Goal: Task Accomplishment & Management: Manage account settings

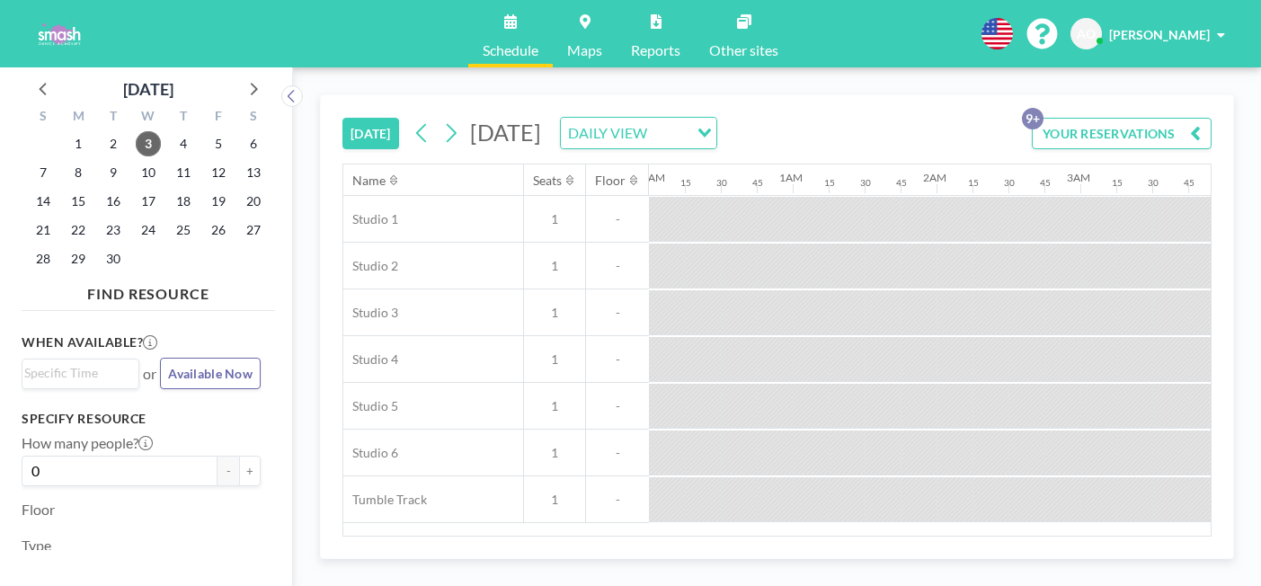
scroll to position [0, 2114]
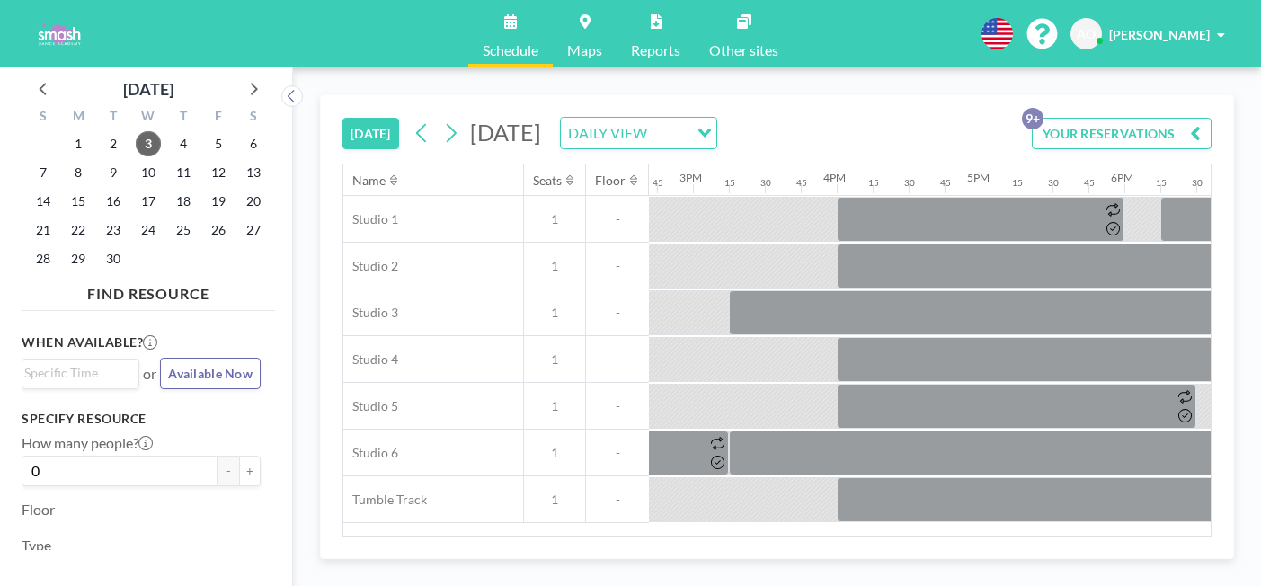
click at [1117, 118] on button "YOUR RESERVATIONS 9+" at bounding box center [1122, 133] width 180 height 31
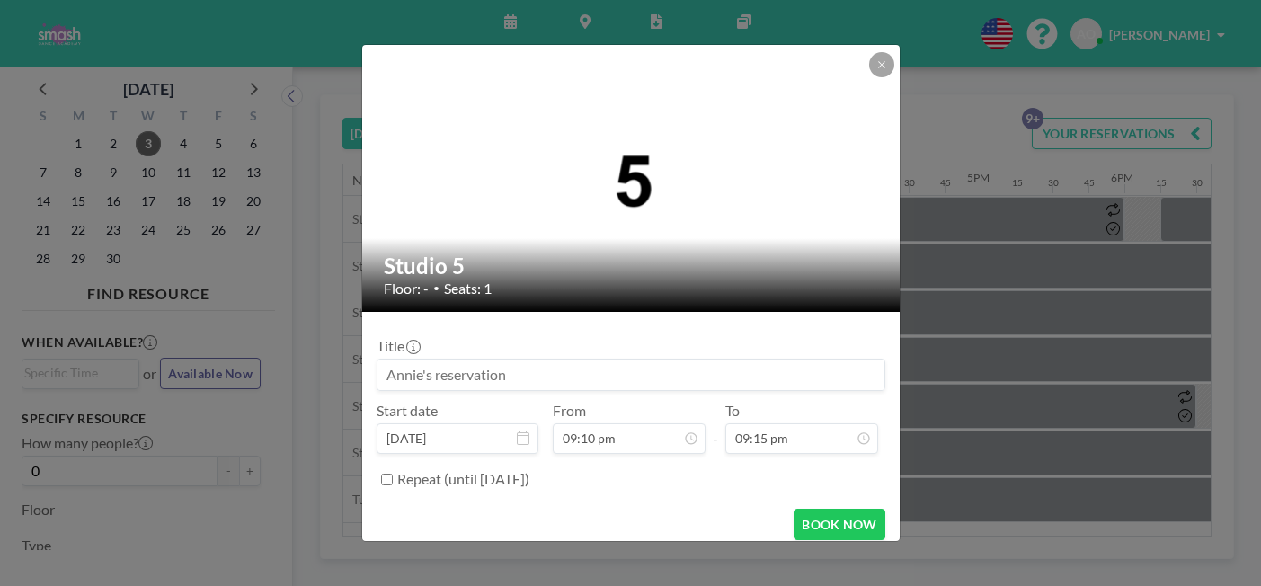
click at [959, 486] on div "Studio 5 Floor: - • Seats: 1 Title Start date [DATE] From 09:10 pm - To 09:15 p…" at bounding box center [630, 293] width 1261 height 586
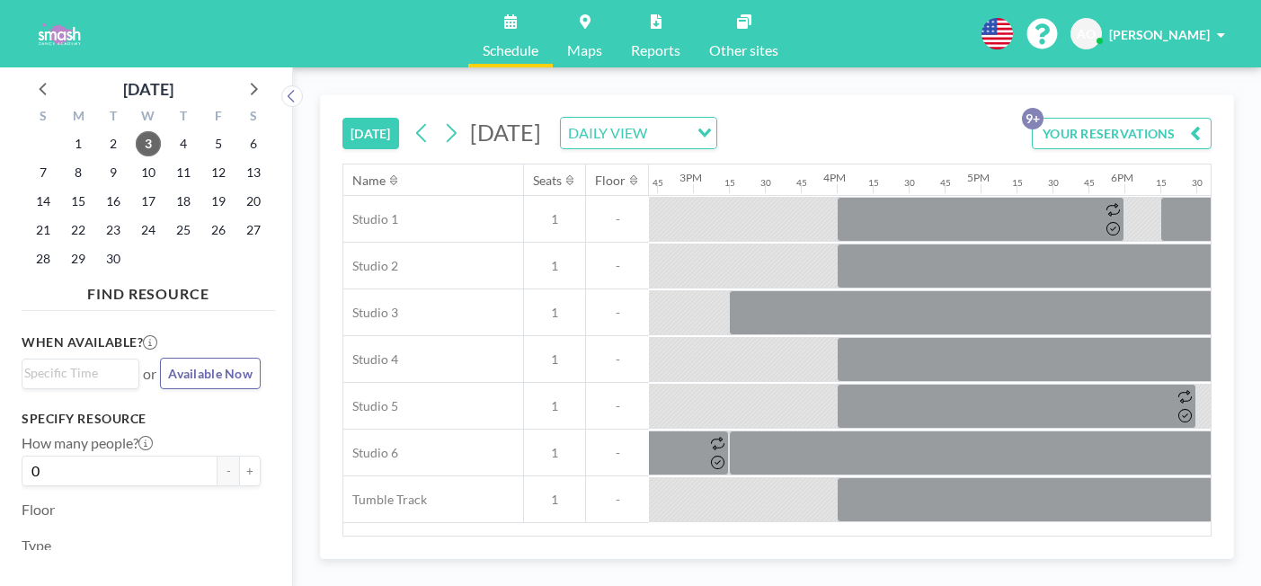
click at [1104, 118] on button "YOUR RESERVATIONS 9+" at bounding box center [1122, 133] width 180 height 31
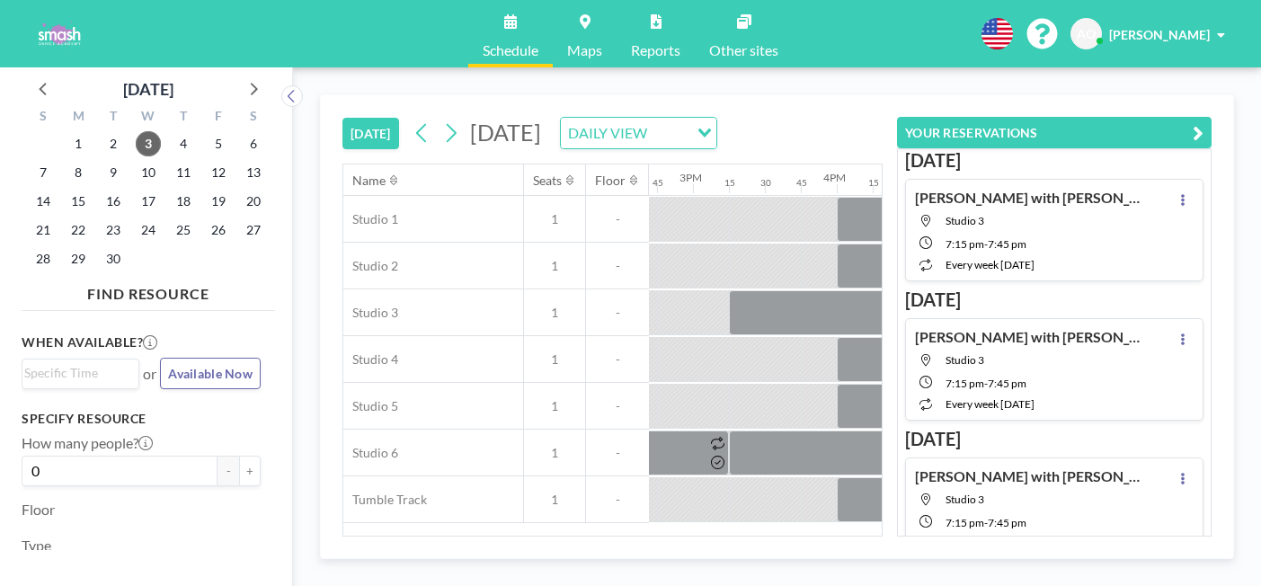
click at [1204, 122] on icon "button" at bounding box center [1198, 133] width 11 height 22
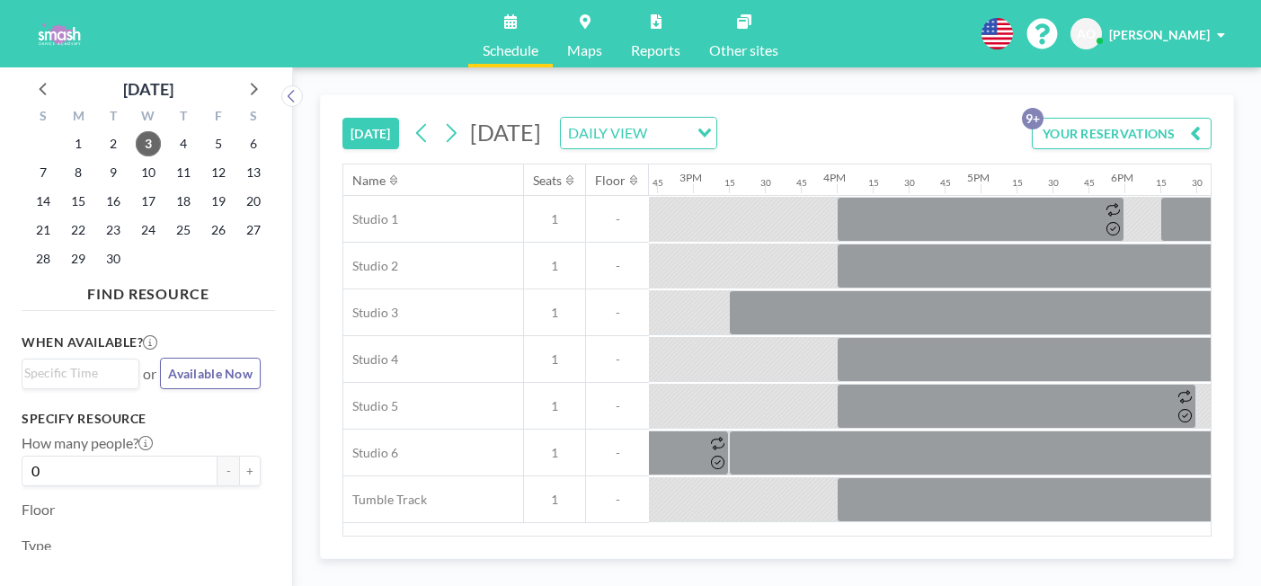
click at [1201, 122] on icon "button" at bounding box center [1195, 133] width 11 height 22
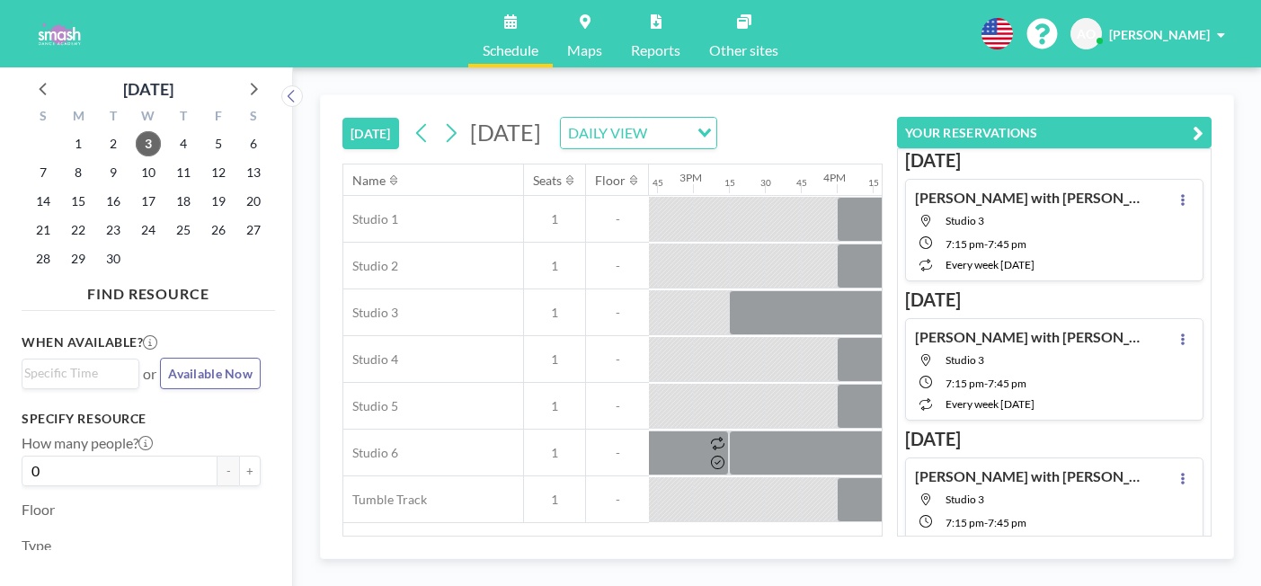
click at [1189, 189] on div at bounding box center [1183, 230] width 22 height 83
click at [1187, 194] on icon at bounding box center [1182, 200] width 7 height 12
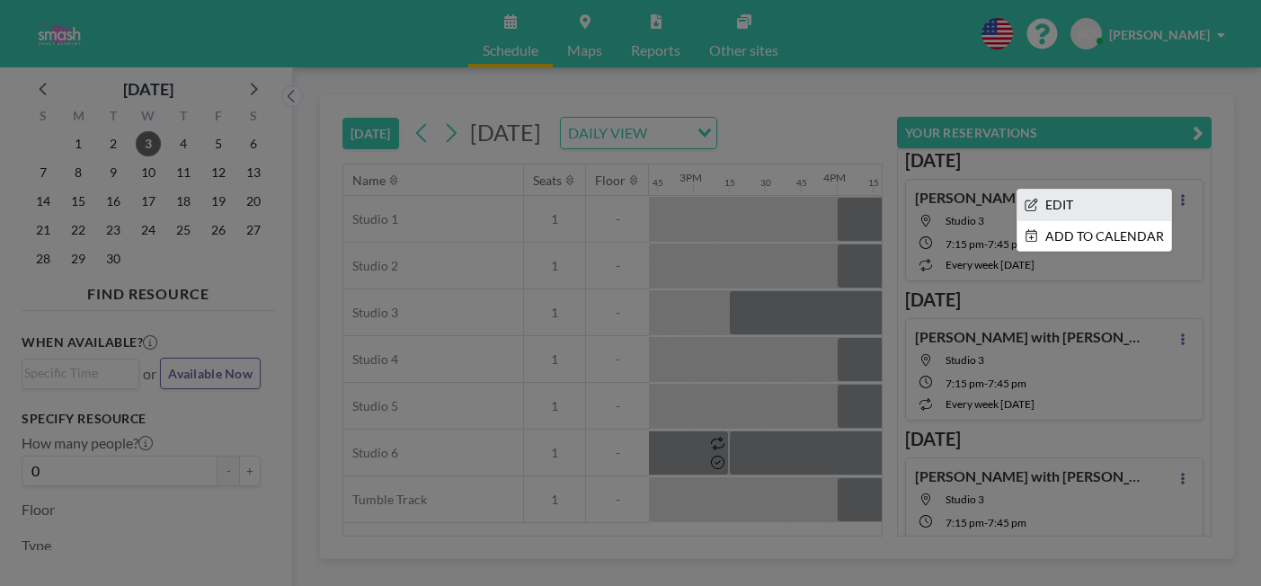
click at [1136, 190] on li "EDIT" at bounding box center [1095, 205] width 154 height 31
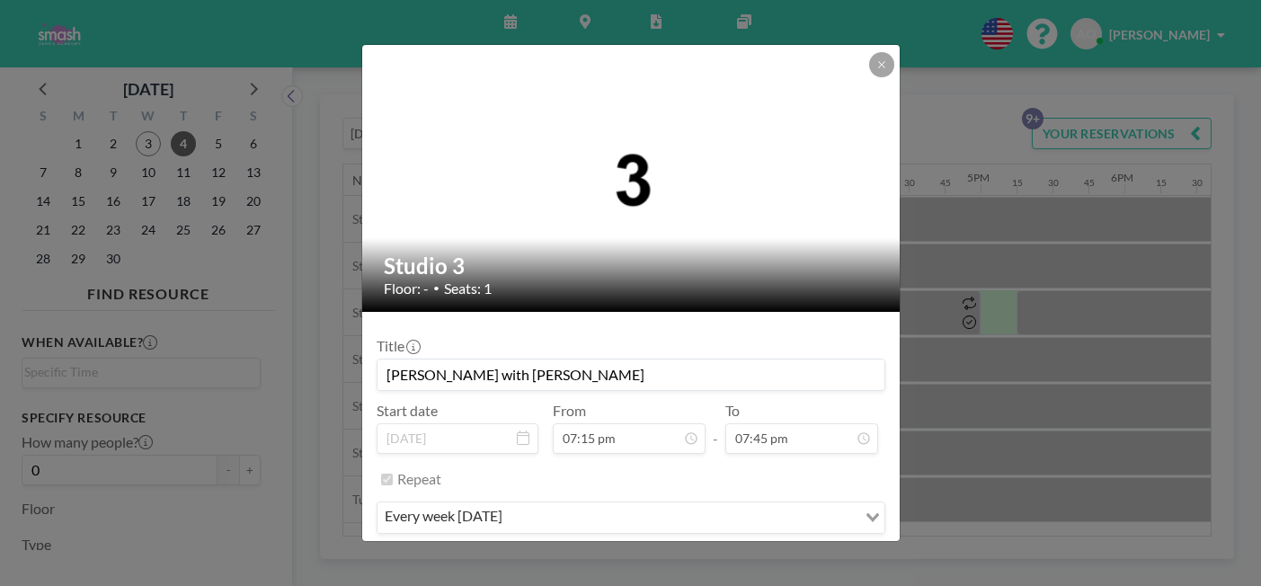
scroll to position [2267, 0]
click at [702, 556] on button "REMOVE" at bounding box center [728, 571] width 71 height 31
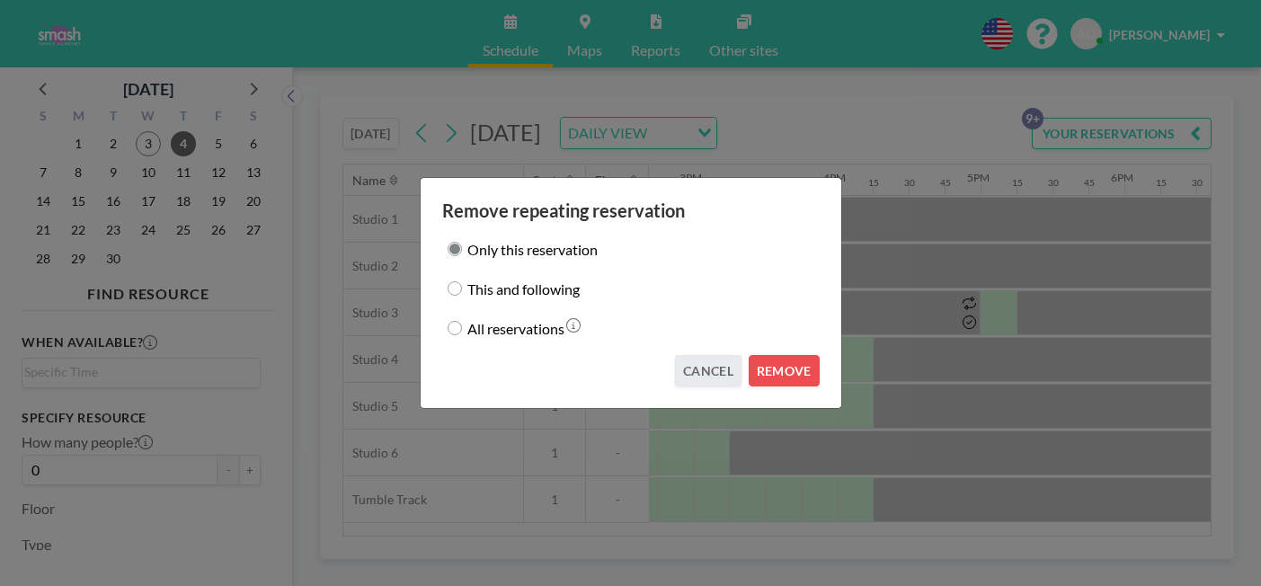
click at [462, 321] on input "All reservations" at bounding box center [455, 328] width 14 height 14
radio input "true"
click at [750, 355] on button "REMOVE" at bounding box center [784, 370] width 71 height 31
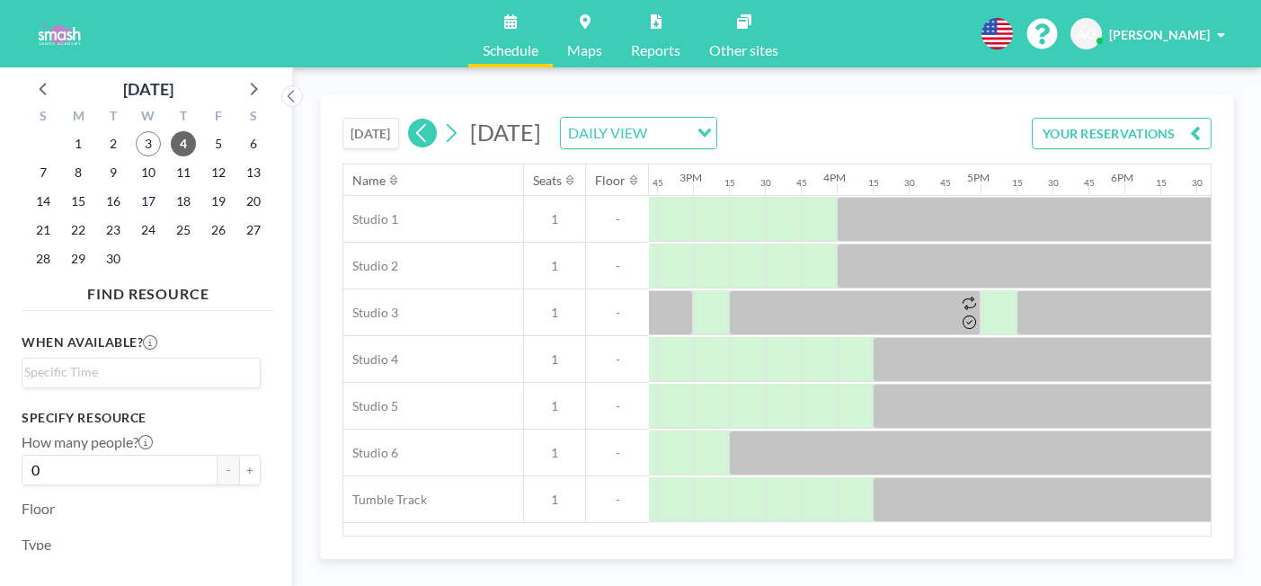
click at [414, 120] on icon at bounding box center [422, 133] width 17 height 27
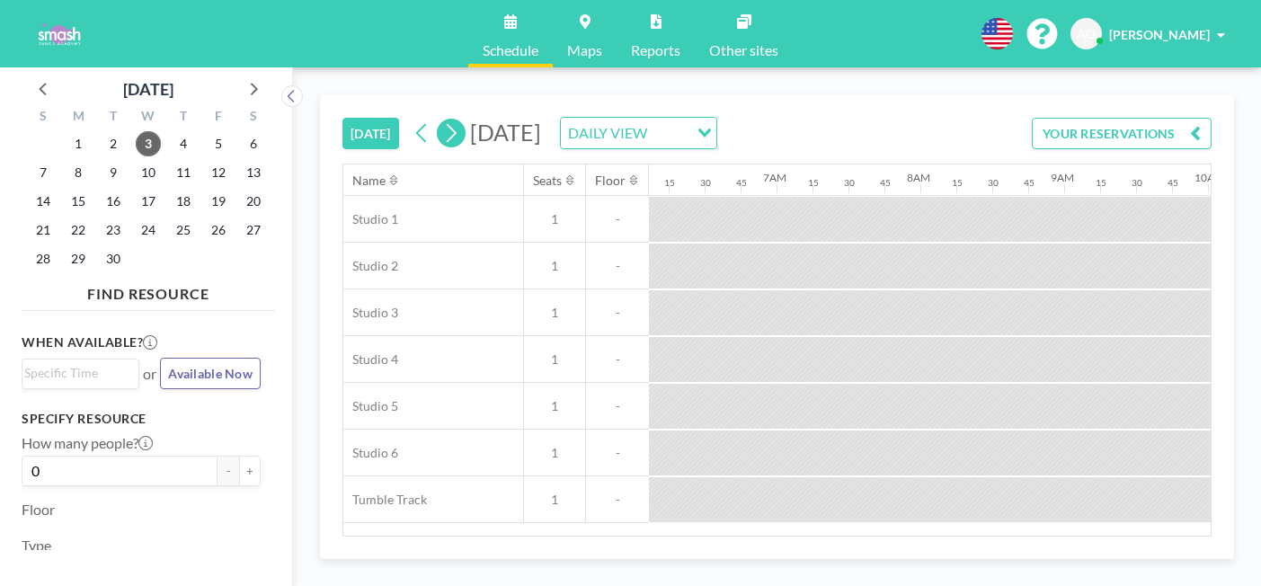
click at [442, 120] on icon at bounding box center [450, 133] width 17 height 27
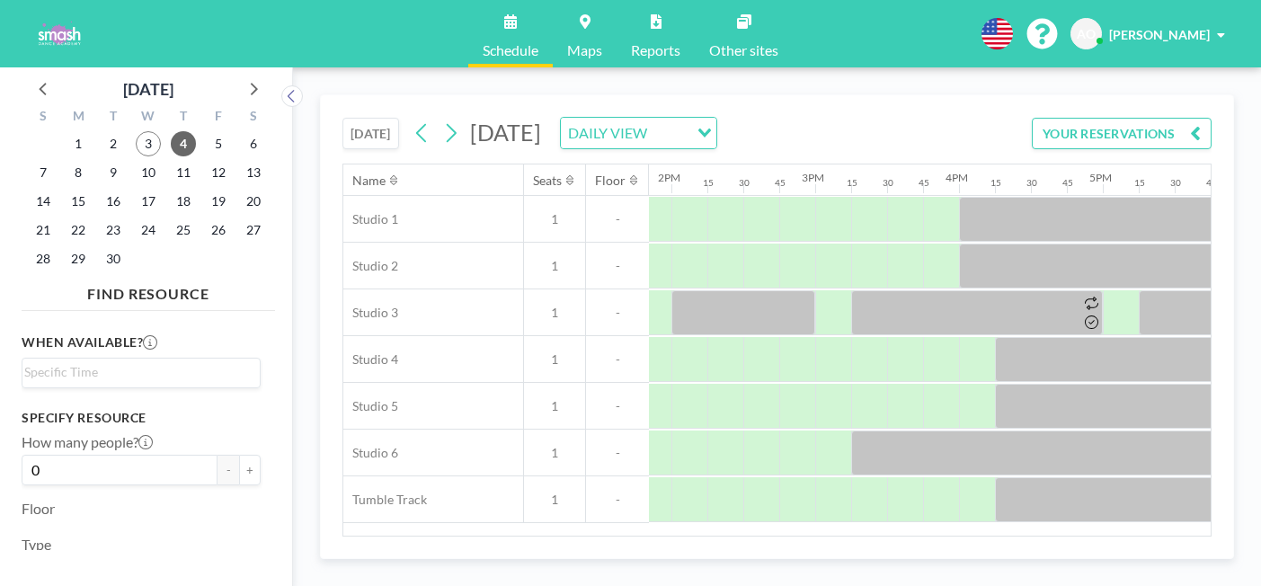
scroll to position [0, 2114]
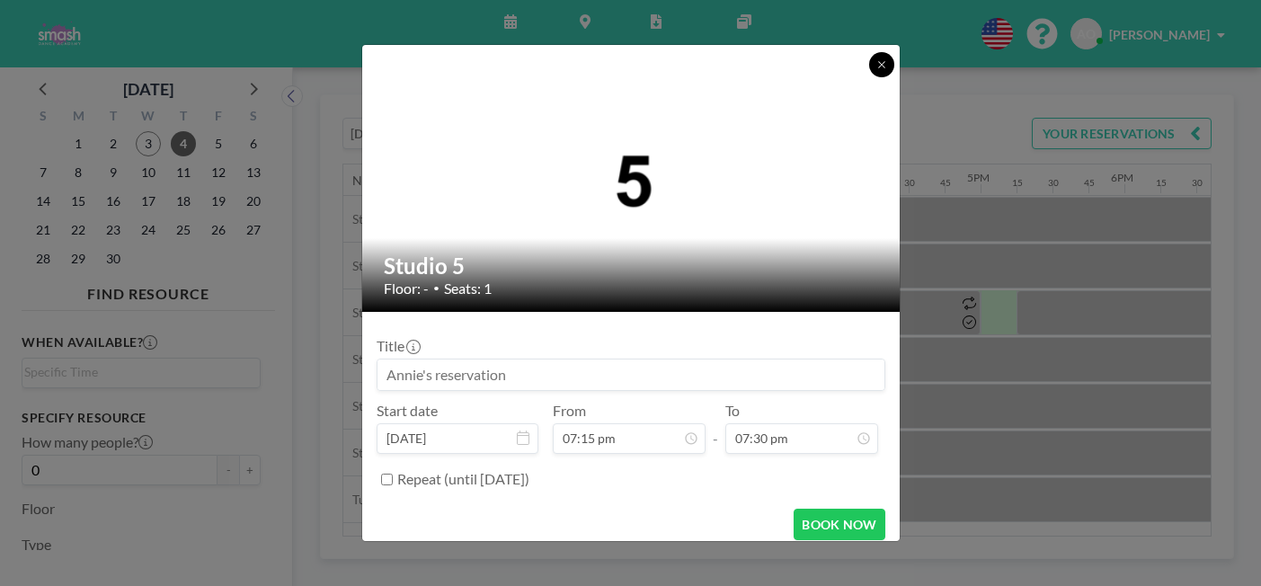
click at [869, 77] on button at bounding box center [881, 64] width 25 height 25
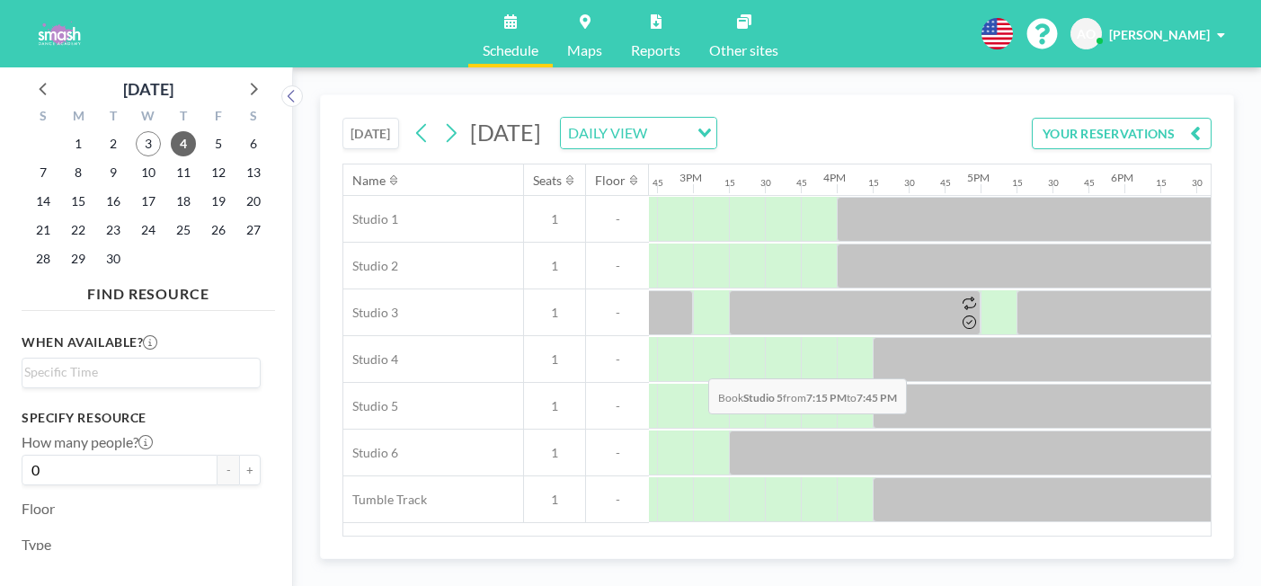
drag, startPoint x: 674, startPoint y: 329, endPoint x: 703, endPoint y: 336, distance: 29.7
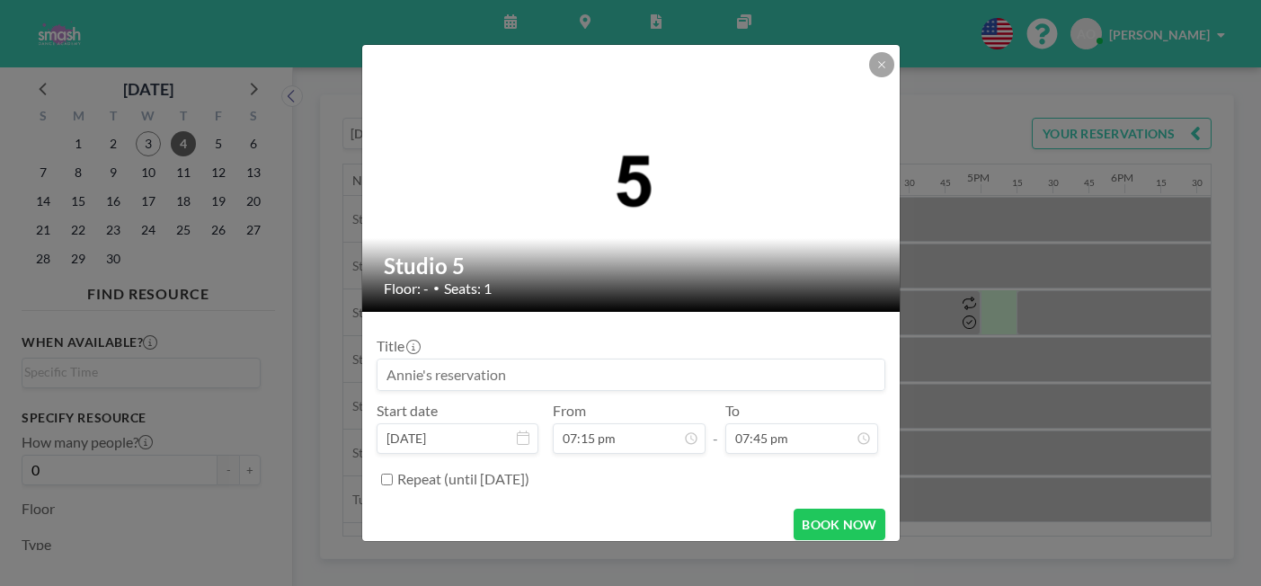
scroll to position [0, 0]
click at [393, 474] on input "Repeat (until [DATE])" at bounding box center [387, 480] width 12 height 12
checkbox input "true"
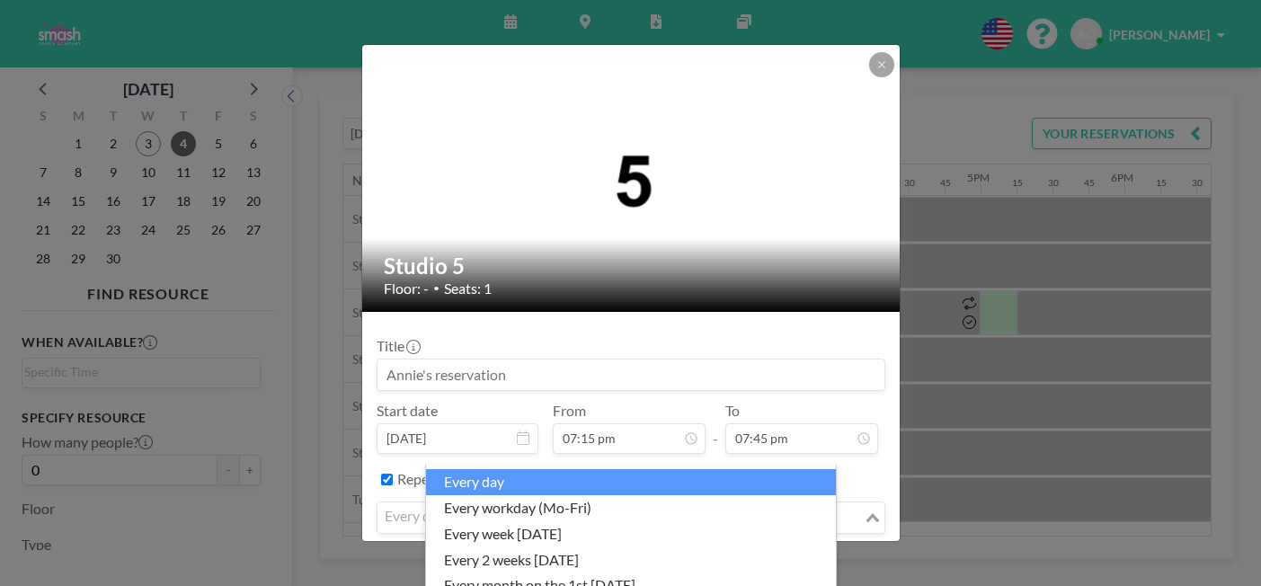
click at [552, 506] on input "Search for option" at bounding box center [620, 517] width 483 height 23
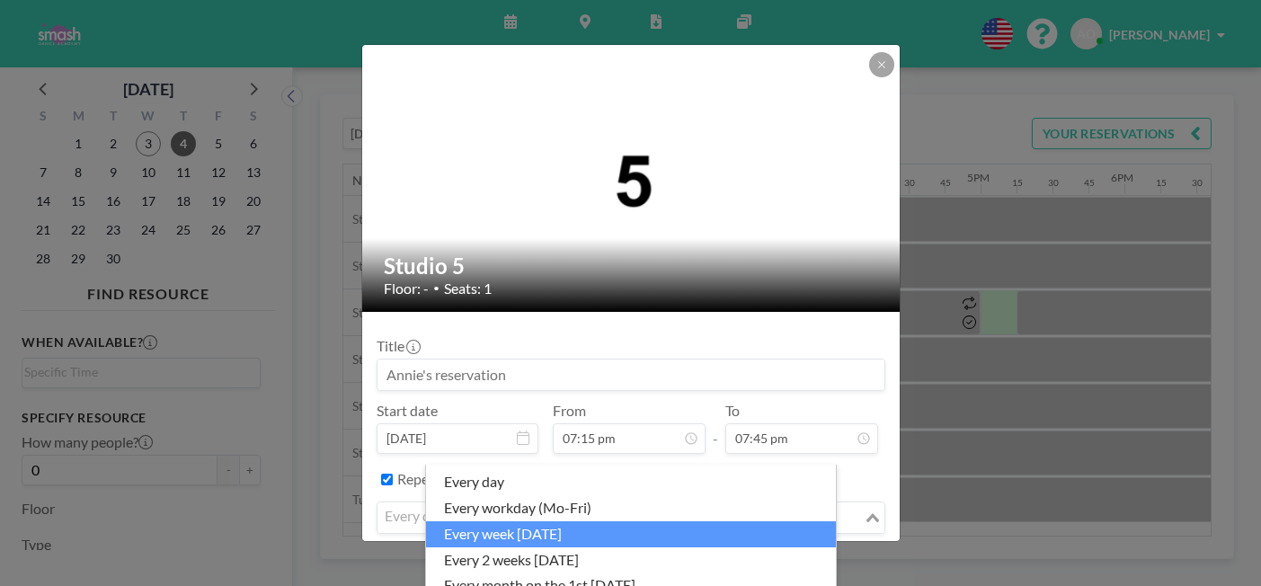
click at [569, 527] on li "every week [DATE]" at bounding box center [631, 534] width 410 height 26
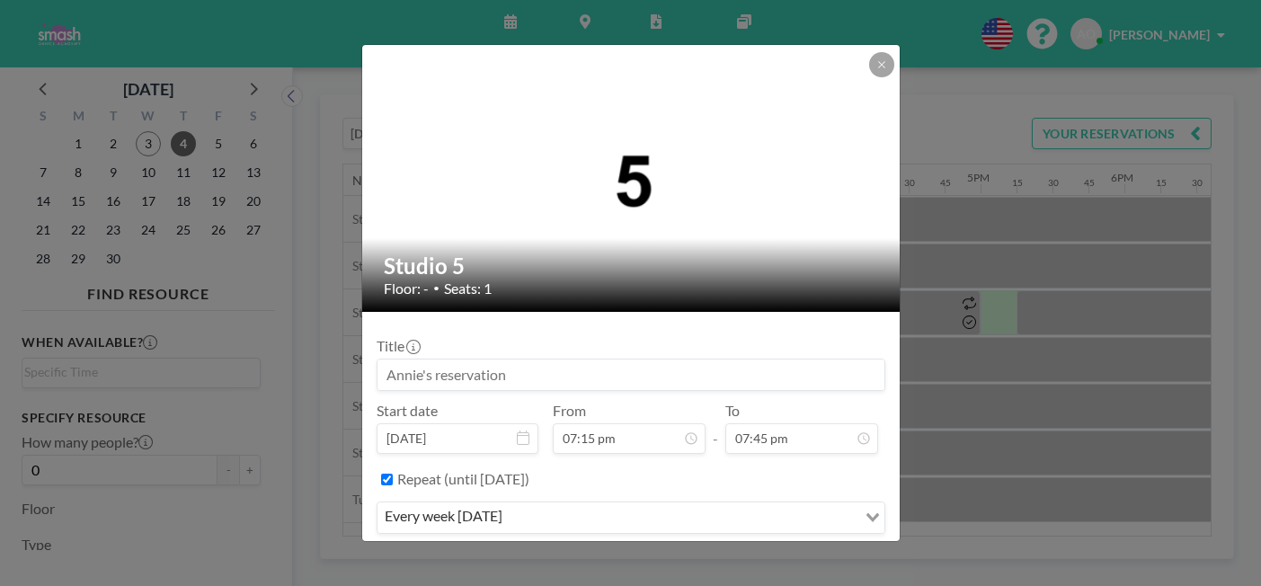
scroll to position [2210, 0]
click at [556, 360] on input at bounding box center [631, 375] width 507 height 31
click at [794, 556] on button "BOOK NOW" at bounding box center [839, 571] width 91 height 31
type input "[PERSON_NAME] with [PERSON_NAME]"
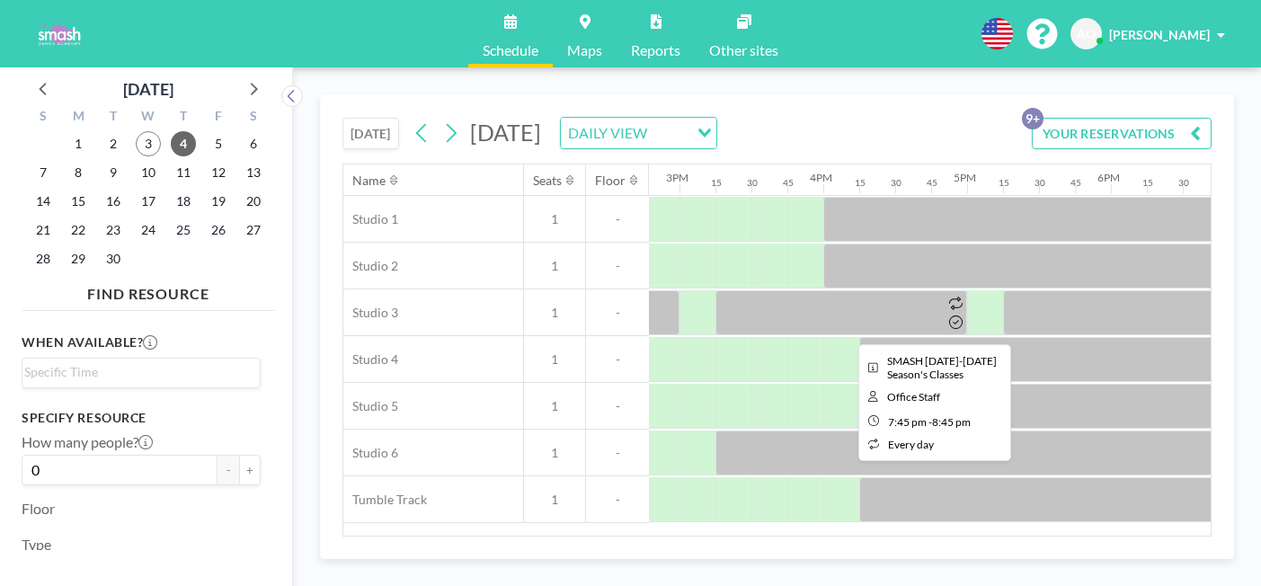
scroll to position [0, 2114]
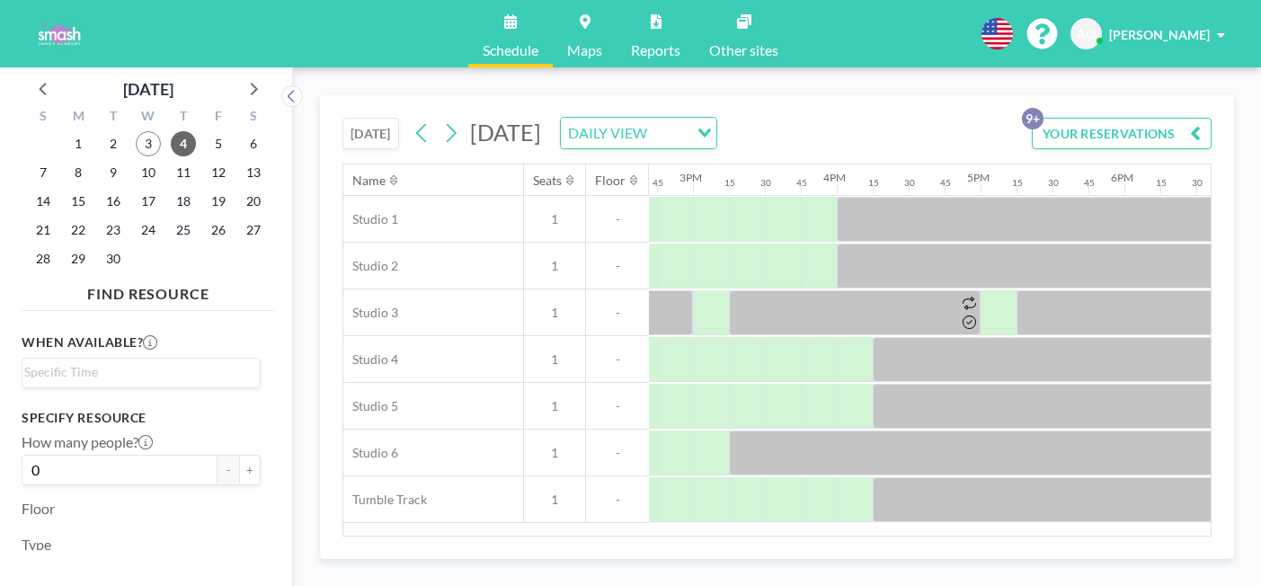
click at [1131, 118] on button "YOUR RESERVATIONS 9+" at bounding box center [1122, 133] width 180 height 31
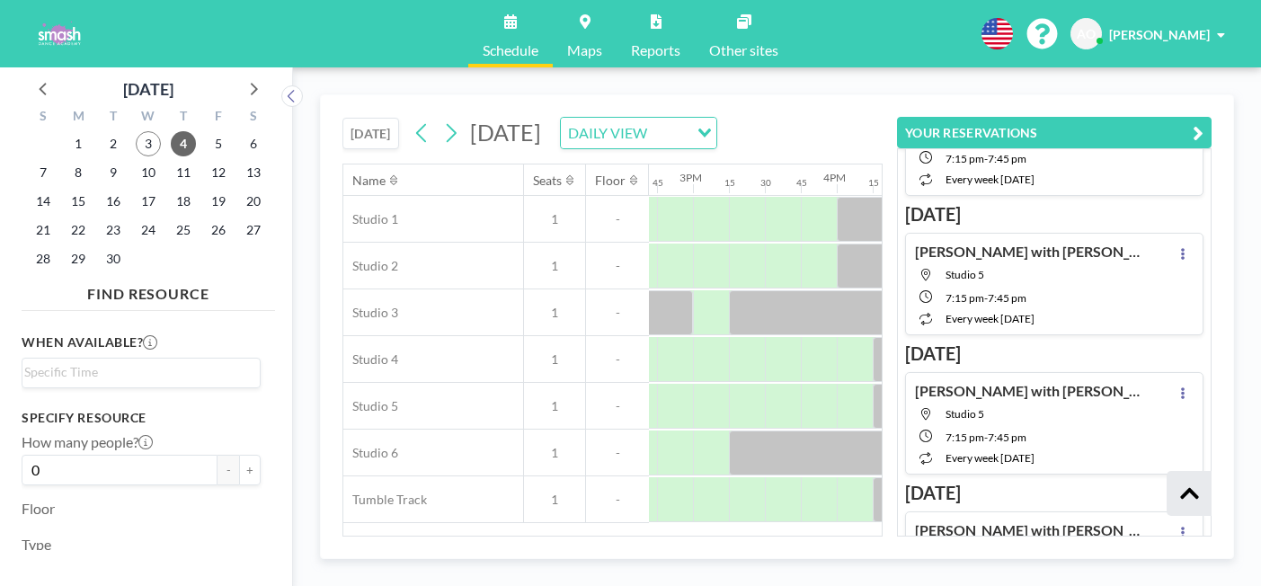
scroll to position [1203, 0]
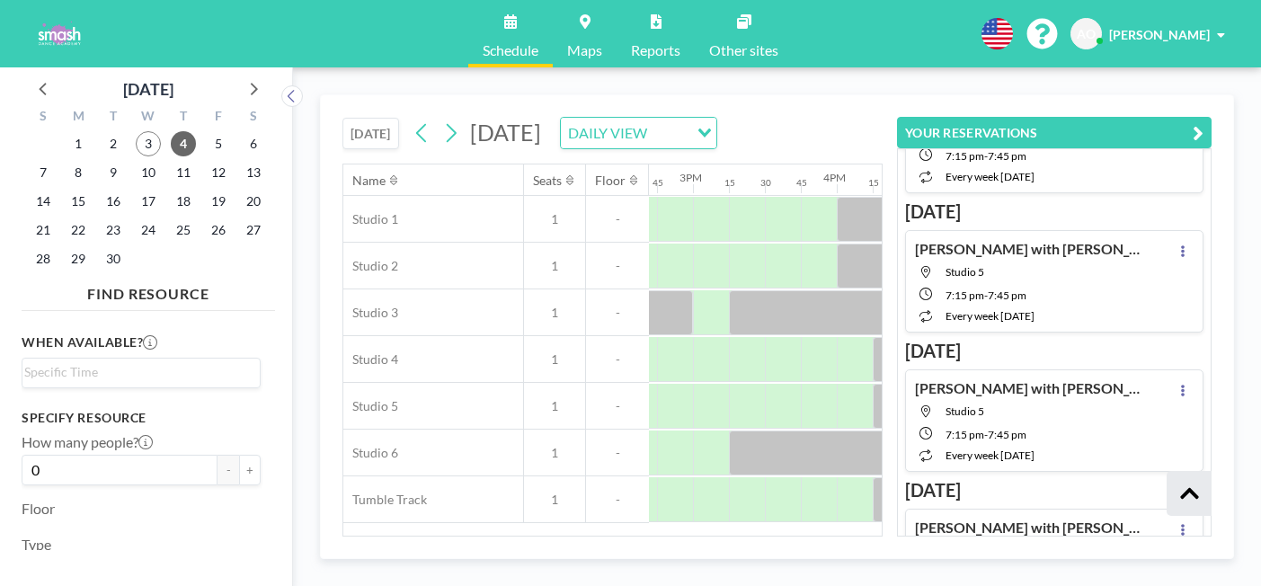
click at [1204, 122] on icon "button" at bounding box center [1198, 133] width 11 height 22
